Goal: Check status: Check status

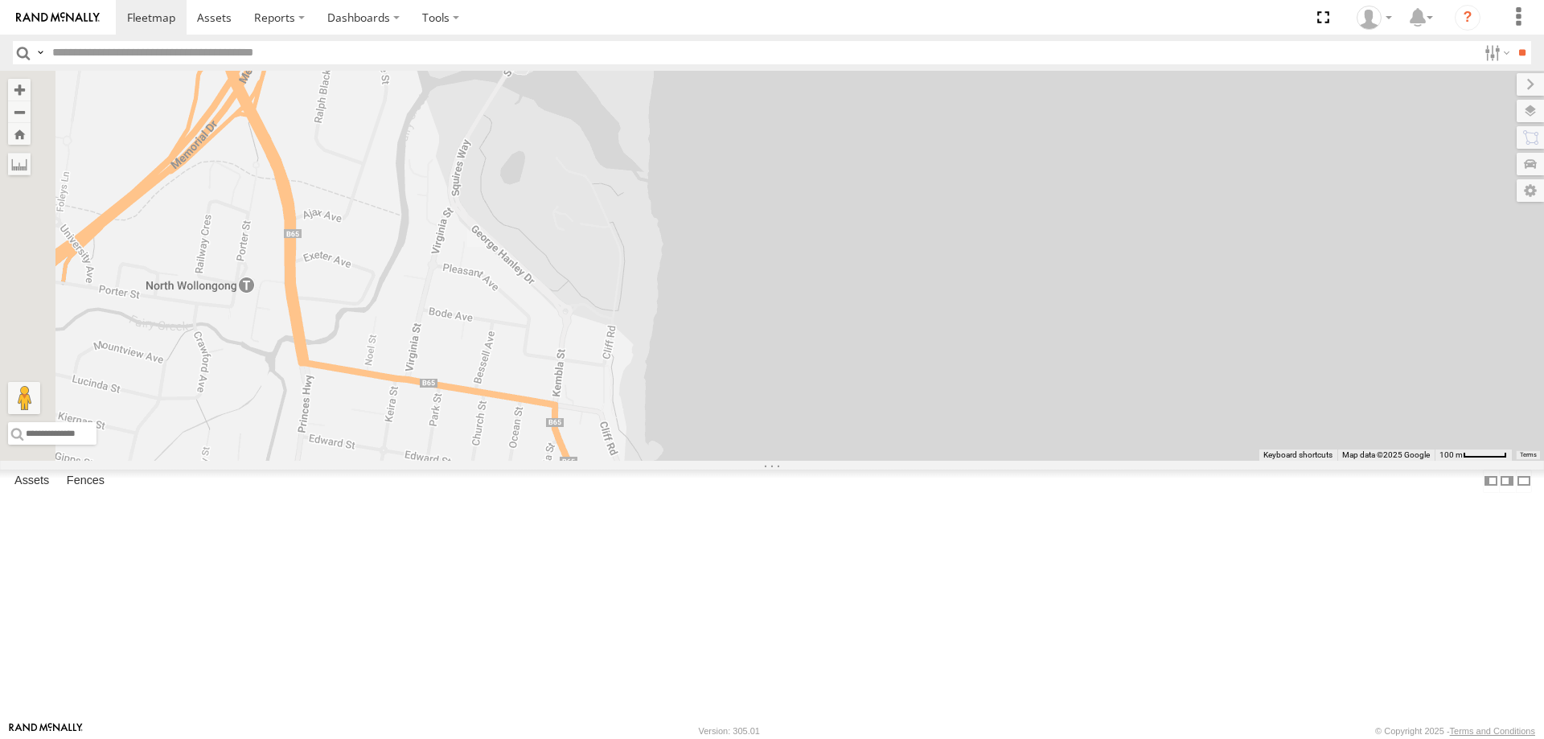
drag, startPoint x: 981, startPoint y: 580, endPoint x: 979, endPoint y: 322, distance: 258.1
click at [981, 322] on div "B - DG93WL - [PERSON_NAME] DH50DV YHD60K S - DPLUMR - [PERSON_NAME] S - DD12FT …" at bounding box center [772, 266] width 1544 height 390
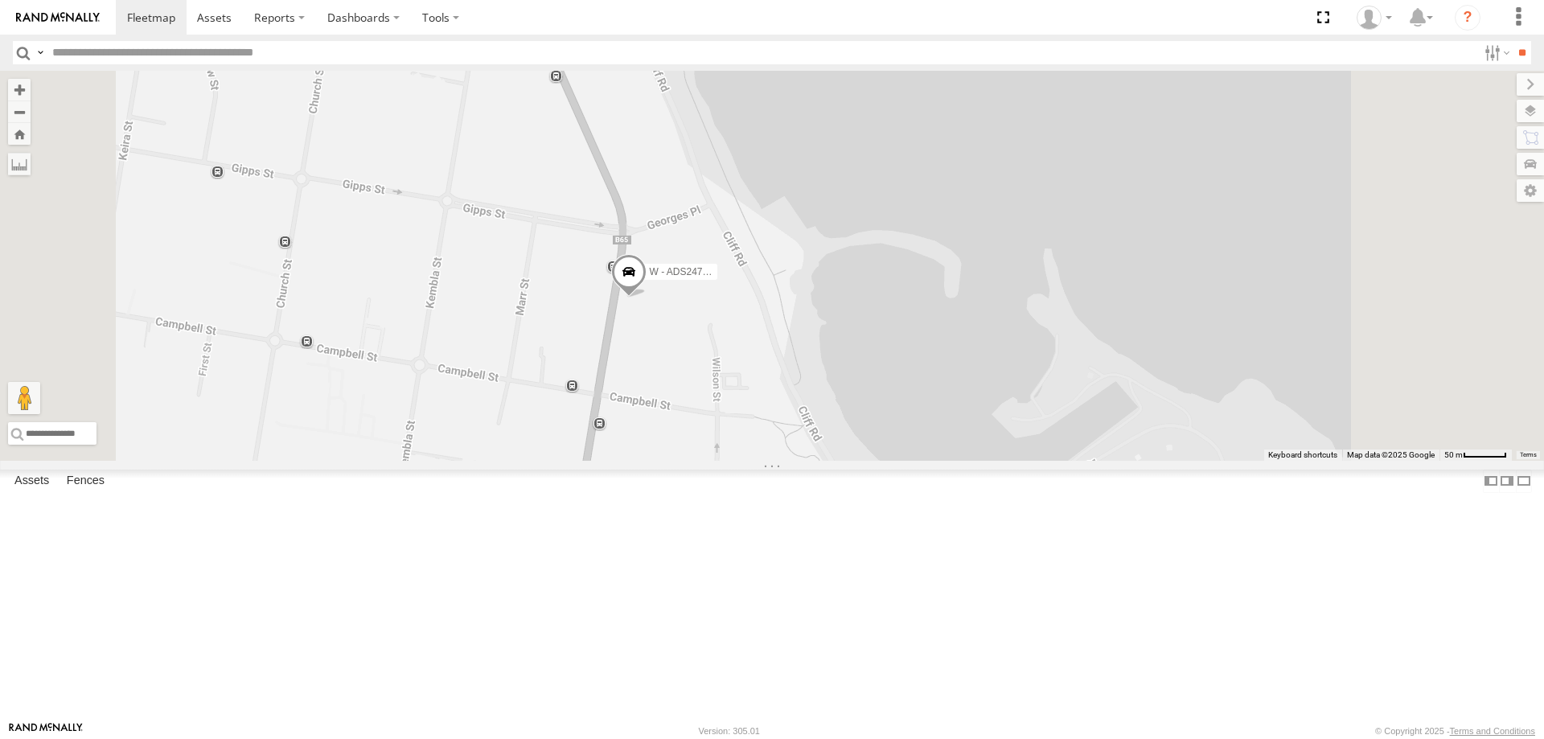
click at [646, 297] on span at bounding box center [628, 275] width 35 height 43
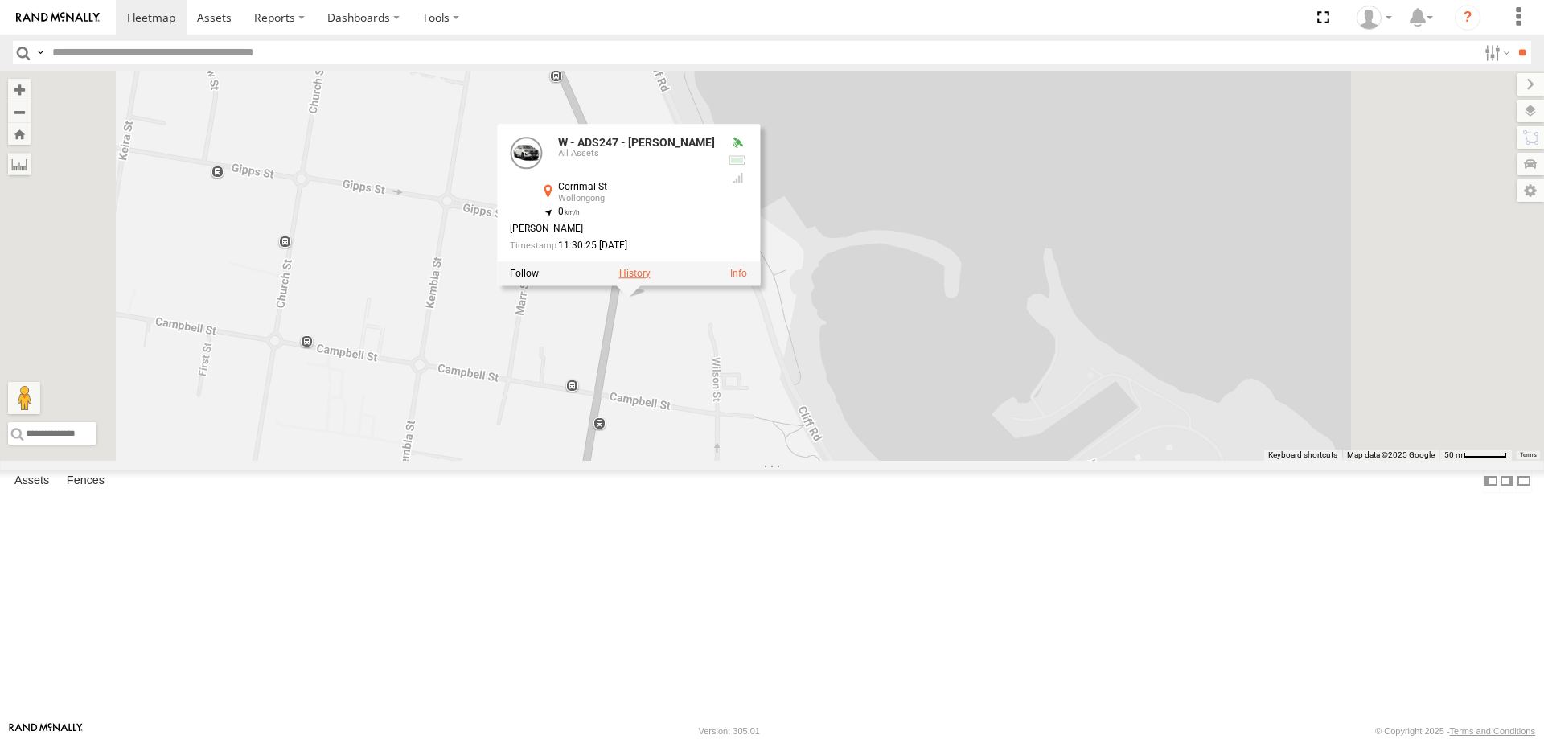
click at [650, 279] on label at bounding box center [634, 273] width 31 height 11
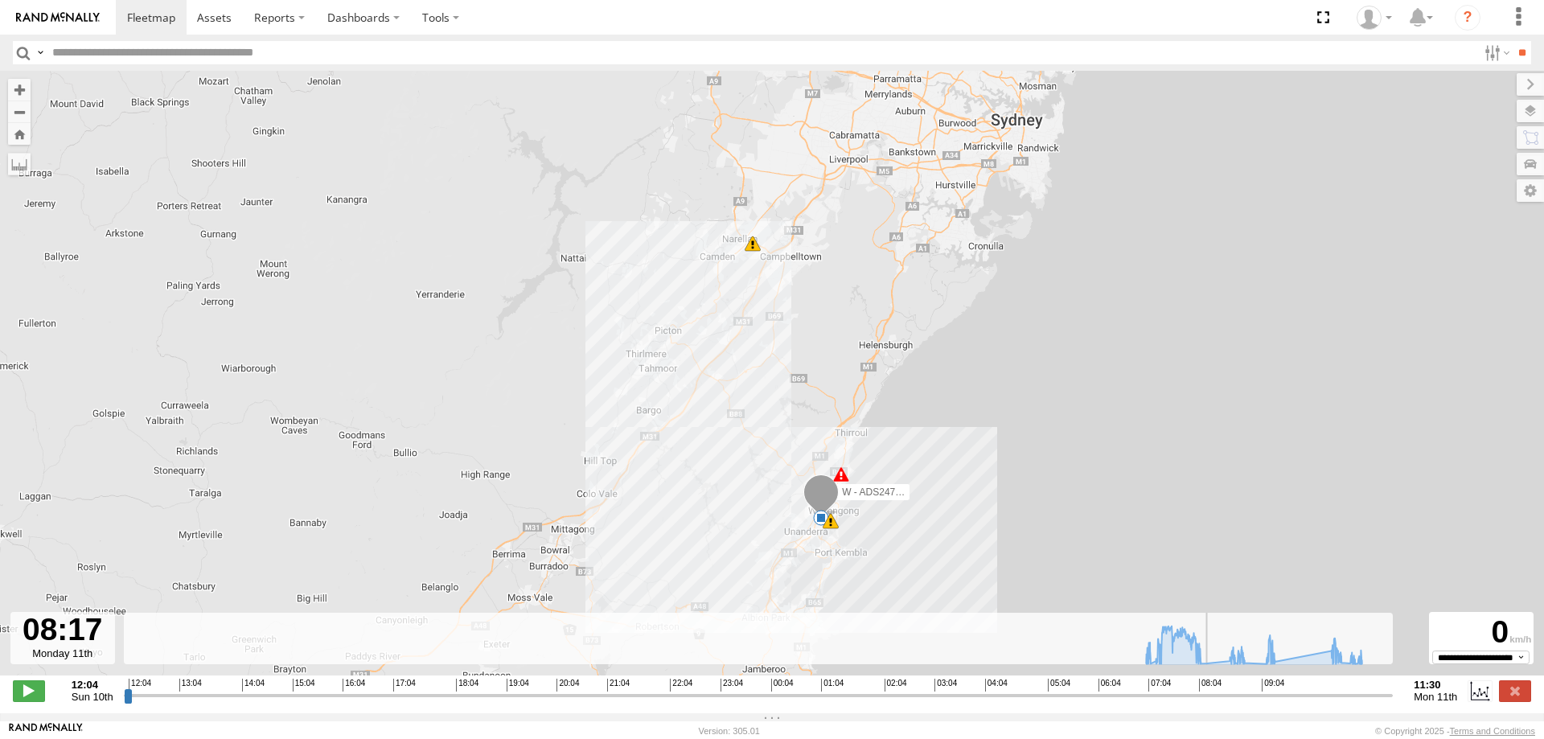
drag, startPoint x: 128, startPoint y: 704, endPoint x: 1215, endPoint y: 715, distance: 1087.0
click at [1215, 703] on input "range" at bounding box center [758, 694] width 1269 height 15
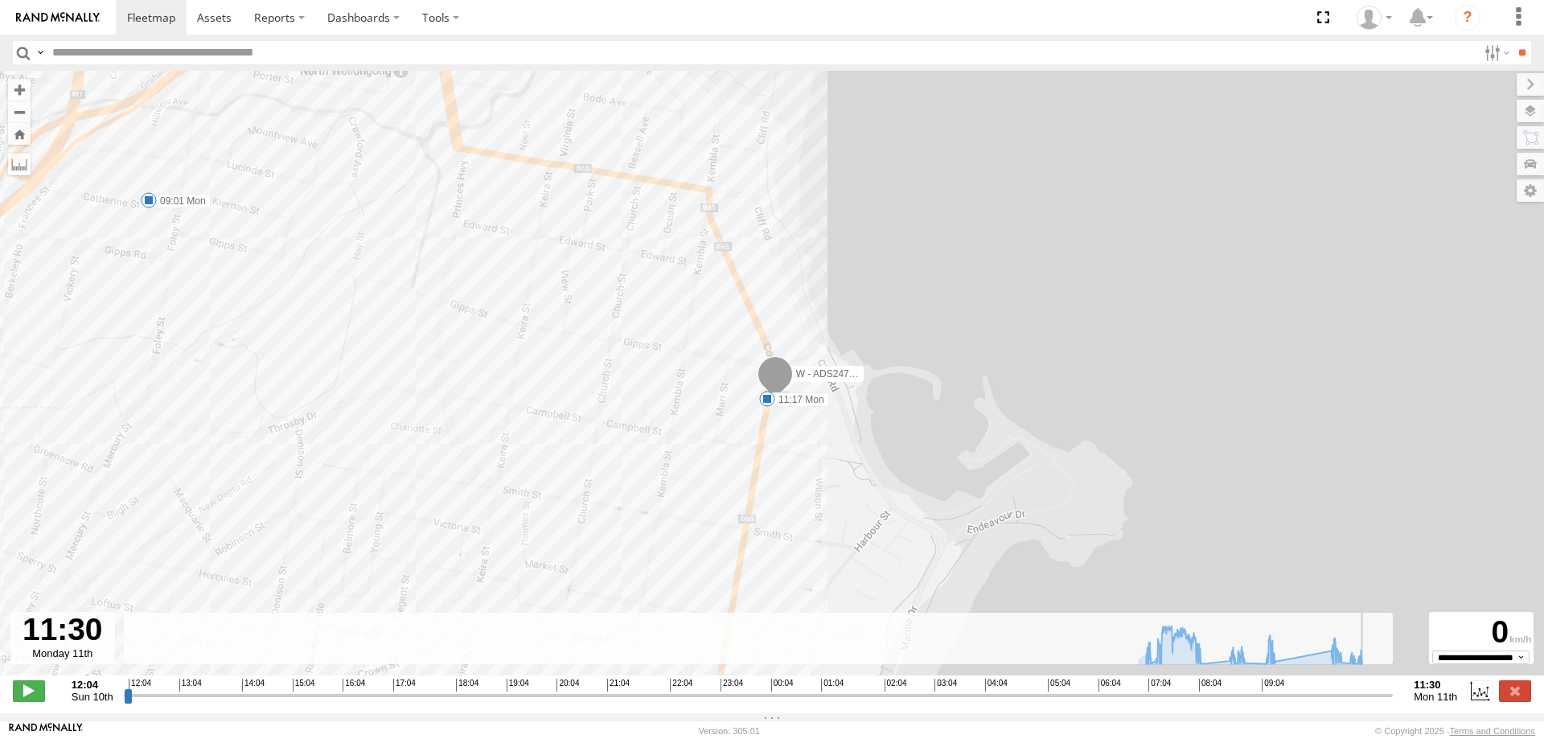
drag, startPoint x: 1216, startPoint y: 703, endPoint x: 1337, endPoint y: 625, distance: 144.3
type input "**********"
click at [1393, 703] on input "range" at bounding box center [758, 694] width 1269 height 15
drag, startPoint x: 228, startPoint y: 15, endPoint x: 204, endPoint y: 18, distance: 24.3
click at [228, 15] on span at bounding box center [214, 17] width 35 height 15
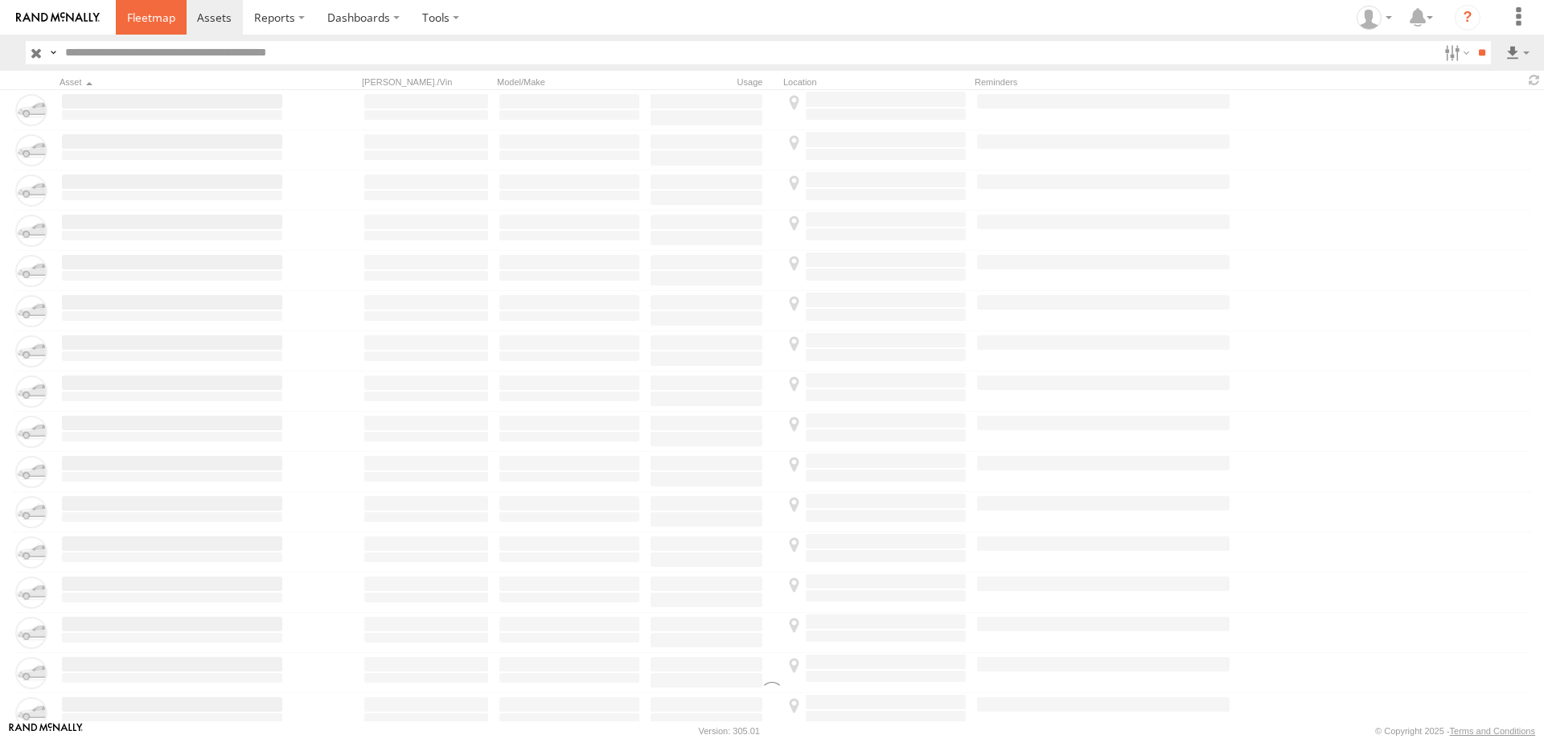
click at [150, 14] on span at bounding box center [151, 17] width 48 height 15
